Goal: Task Accomplishment & Management: Complete application form

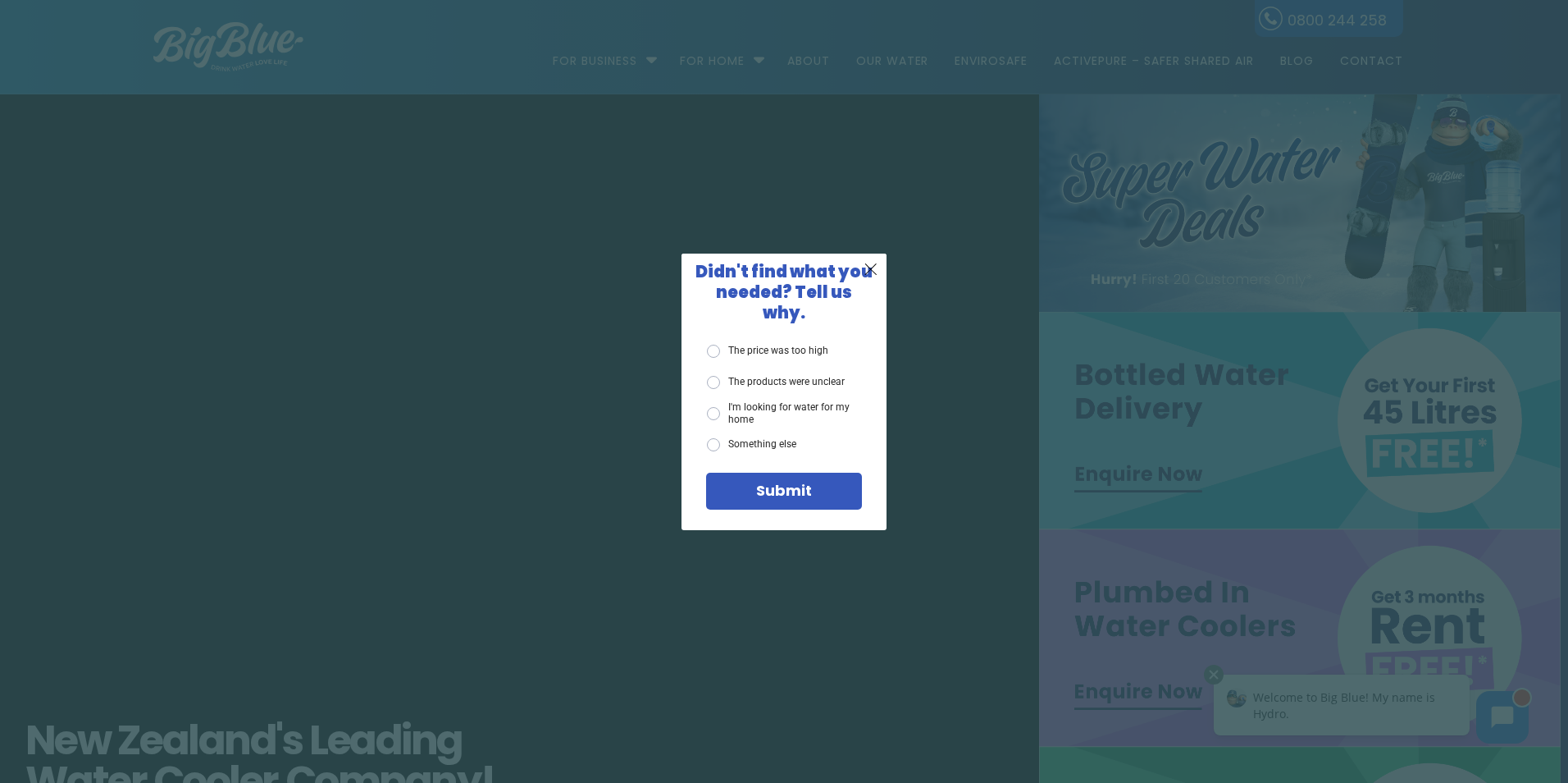
click at [756, 432] on div "Something else" at bounding box center [784, 445] width 167 height 26
click at [731, 438] on label "Something else" at bounding box center [751, 445] width 89 height 14
click at [0, 0] on input "Something else" at bounding box center [0, 0] width 0 height 0
click at [755, 472] on div "Submit" at bounding box center [784, 490] width 156 height 37
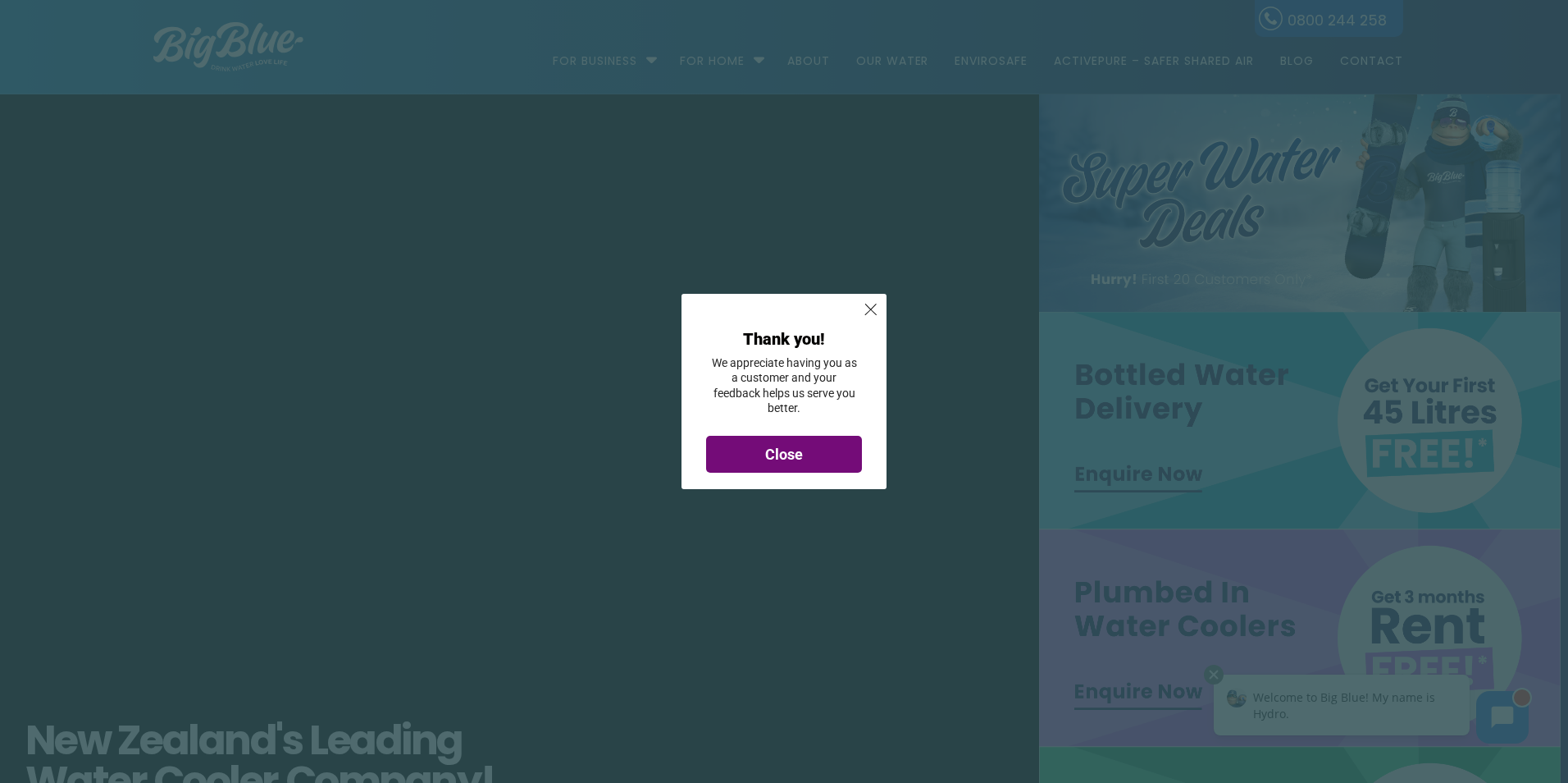
click at [768, 452] on span "Close" at bounding box center [784, 454] width 38 height 17
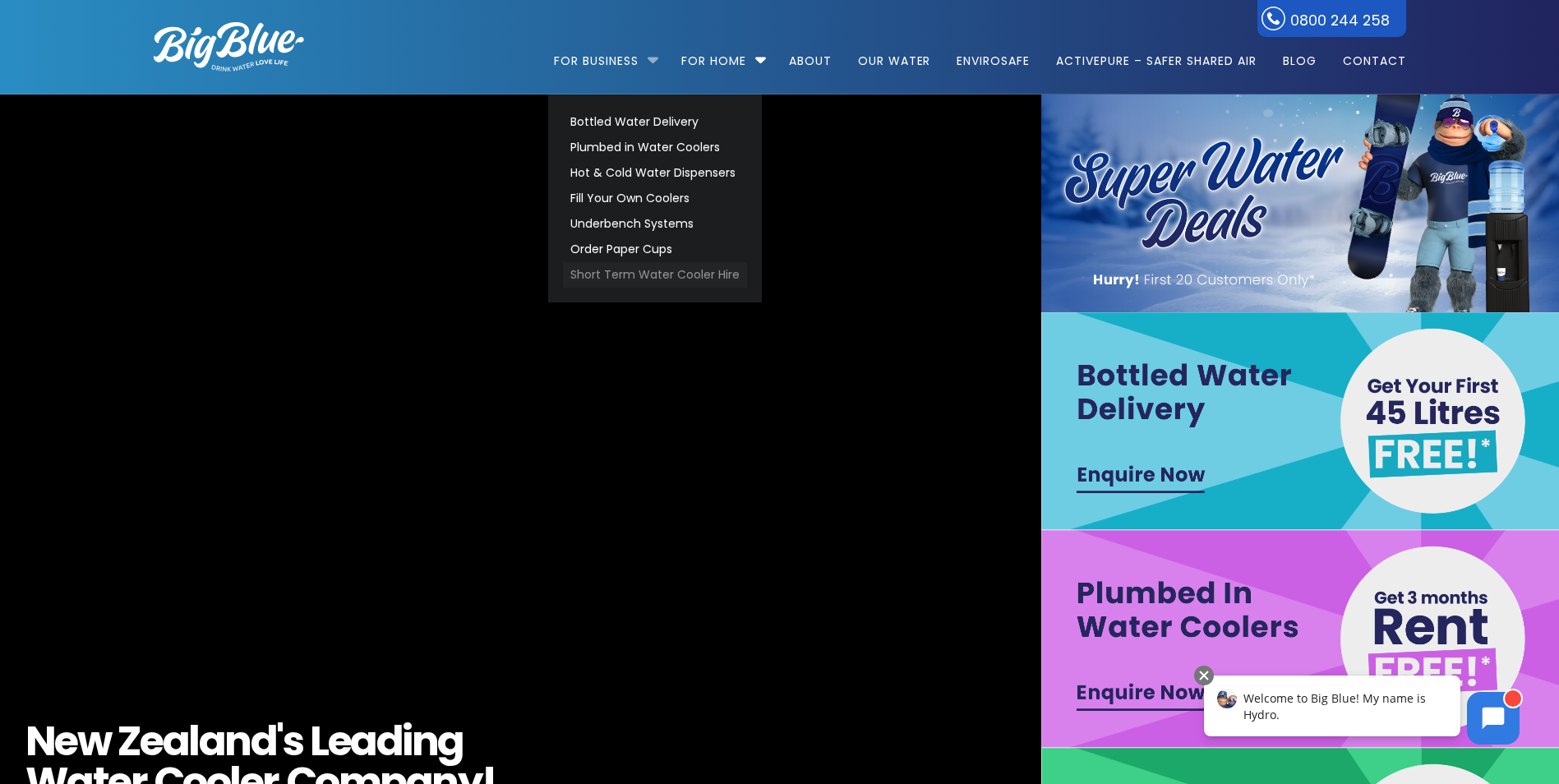
click at [674, 274] on link "Short Term Water Cooler Hire" at bounding box center [655, 275] width 184 height 25
